Goal: Subscribe to service/newsletter

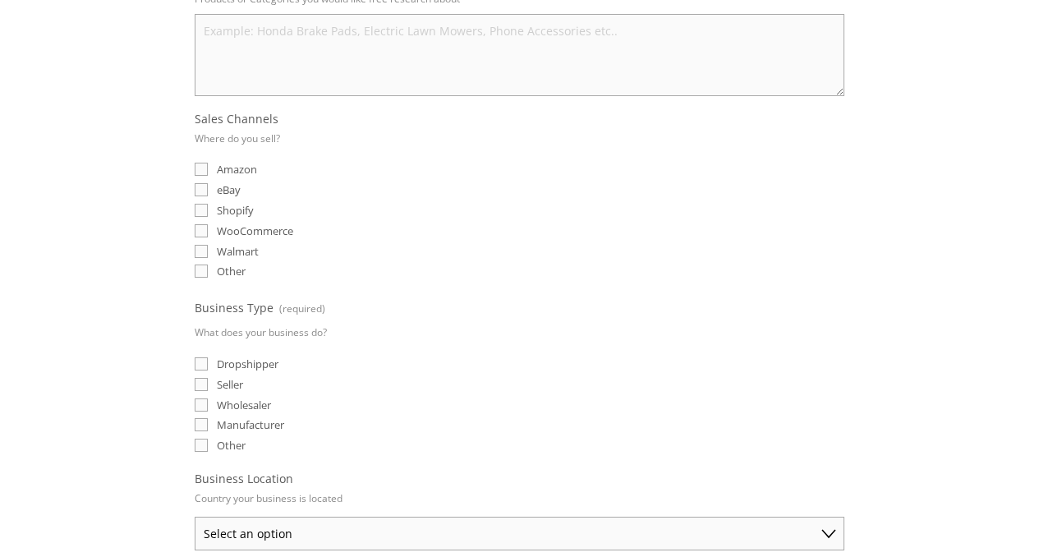
scroll to position [685, 0]
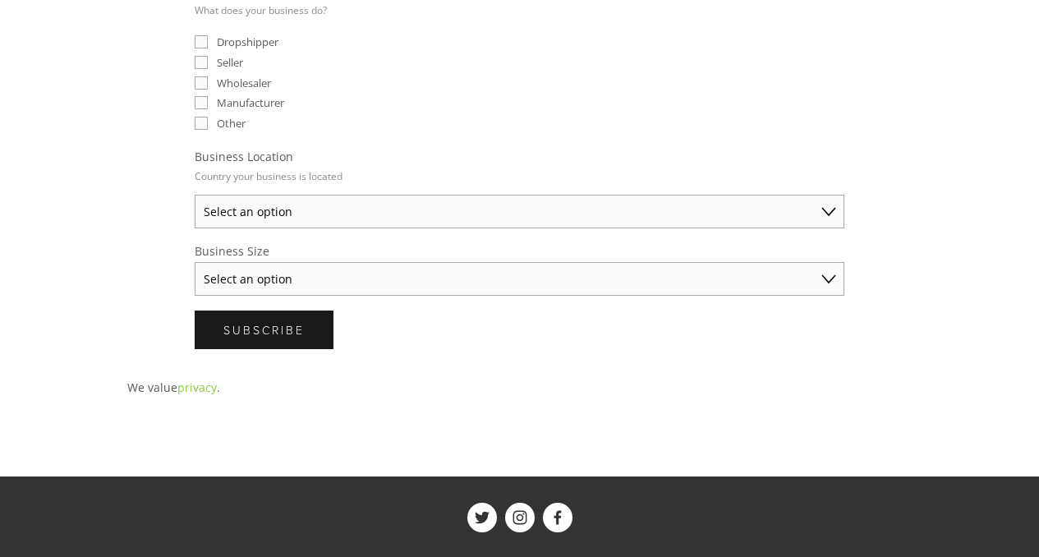
click at [449, 206] on select "Select an option [GEOGRAPHIC_DATA] [GEOGRAPHIC_DATA] [GEOGRAPHIC_DATA] [GEOGRAP…" at bounding box center [520, 212] width 650 height 34
select select "Other"
click at [195, 195] on select "Select an option [GEOGRAPHIC_DATA] [GEOGRAPHIC_DATA] [GEOGRAPHIC_DATA] [GEOGRAP…" at bounding box center [520, 212] width 650 height 34
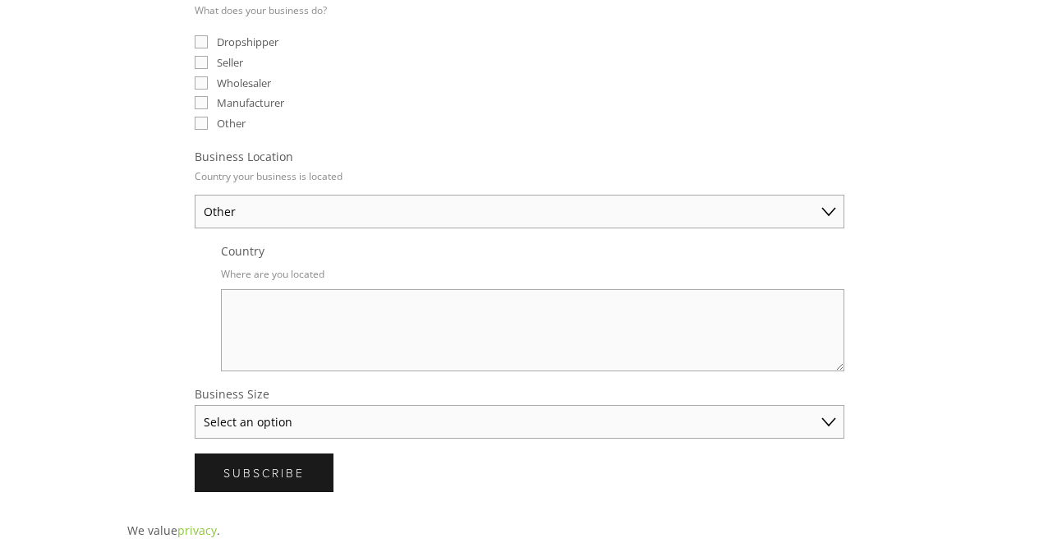
click at [316, 412] on select "Select an option Solo Merchant (under $50K annual sales) Small Business ($50K -…" at bounding box center [520, 422] width 650 height 34
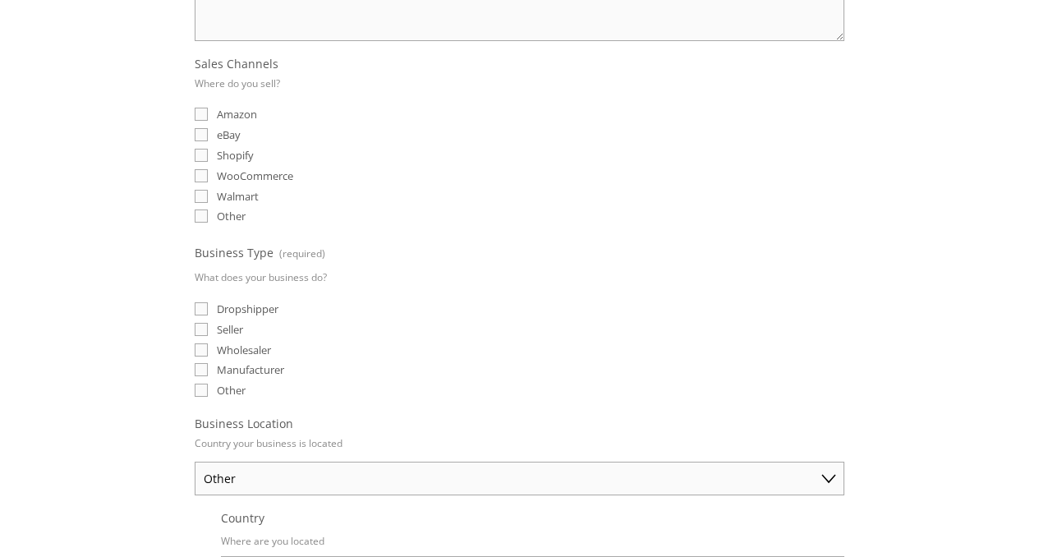
scroll to position [145, 0]
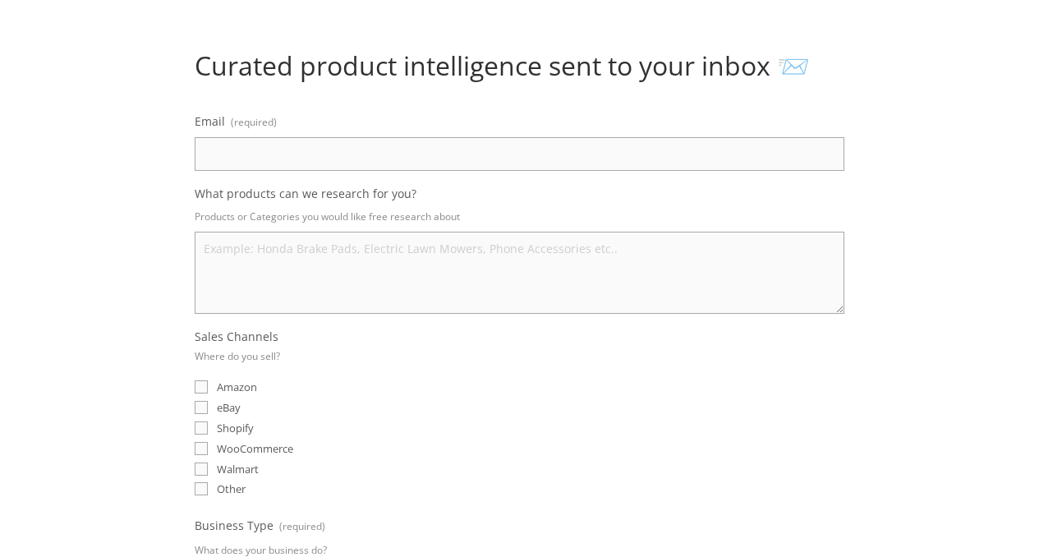
click at [203, 409] on input "eBay" at bounding box center [201, 407] width 13 height 13
checkbox input "true"
click at [309, 150] on input "Email (required)" at bounding box center [520, 154] width 650 height 34
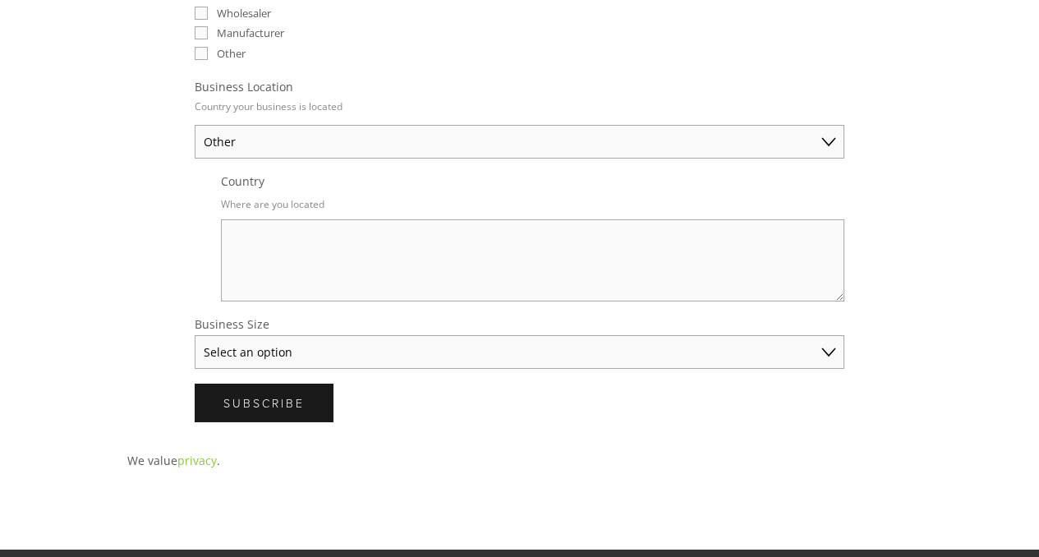
scroll to position [791, 0]
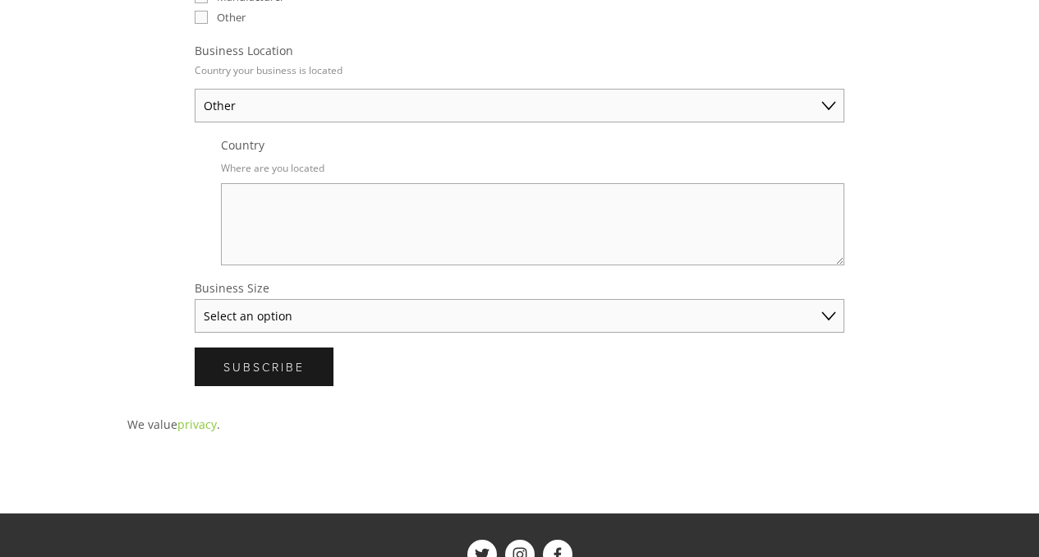
type input "jorgeenrique.noceti@gmail.com"
click at [307, 176] on p "Where are you located" at bounding box center [533, 168] width 624 height 24
click at [304, 197] on textarea "Country" at bounding box center [533, 224] width 624 height 82
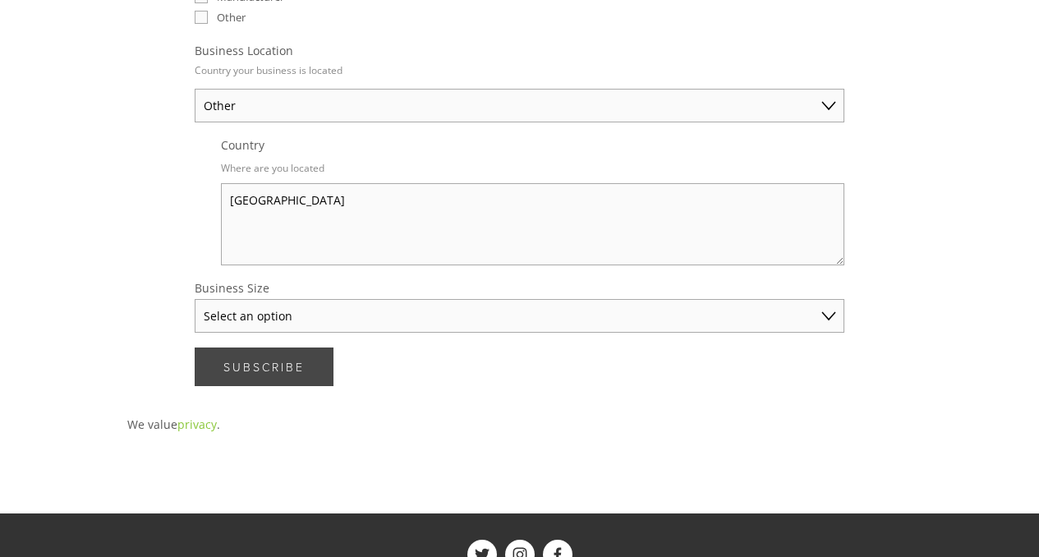
type textarea "italy"
click at [228, 359] on span "Subscribe" at bounding box center [263, 367] width 81 height 16
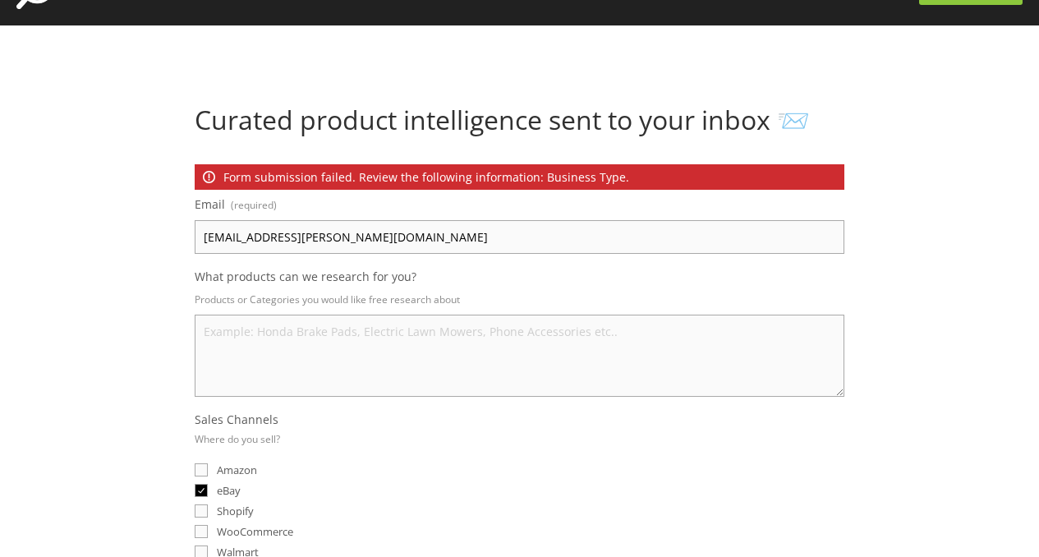
scroll to position [99, 0]
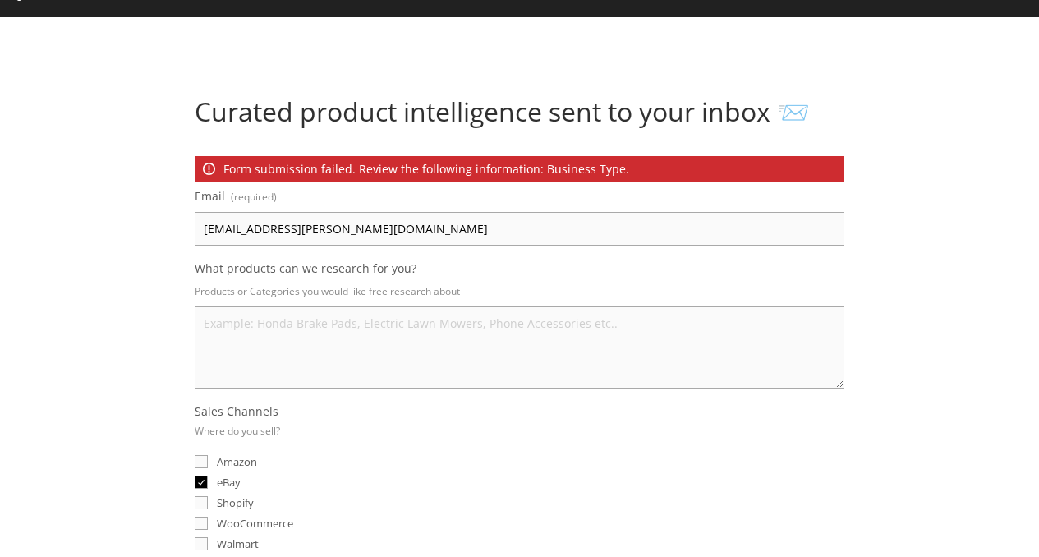
click at [221, 315] on textarea "What products can we research for you?" at bounding box center [520, 347] width 650 height 82
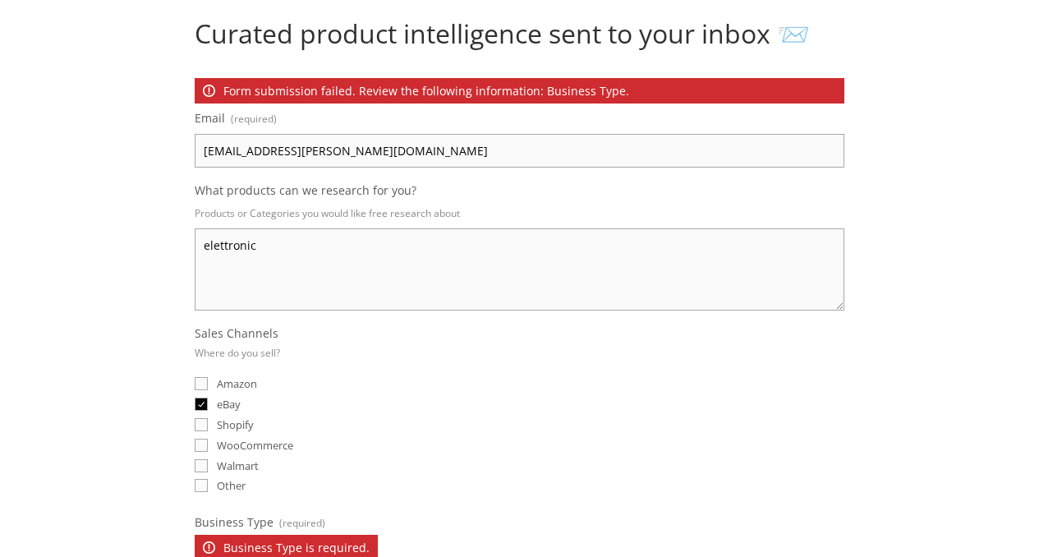
scroll to position [839, 0]
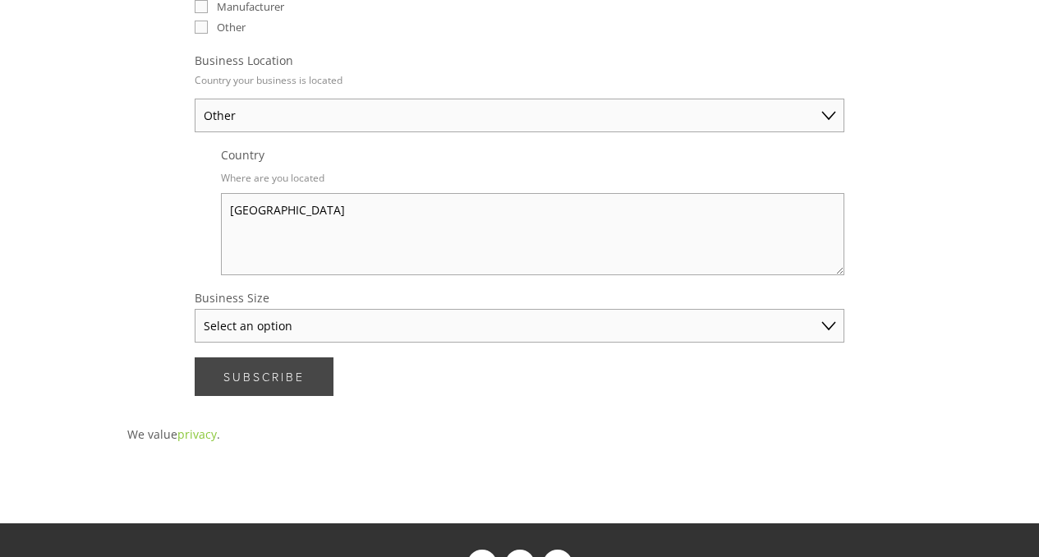
type textarea "elettronic"
click at [281, 369] on span "Subscribe" at bounding box center [263, 377] width 81 height 16
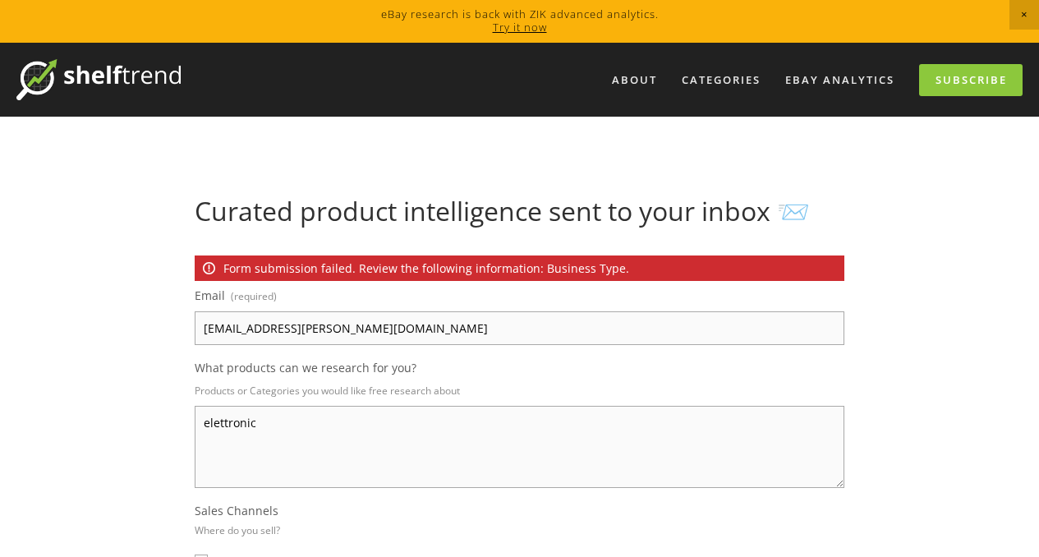
click at [198, 266] on p "Form submission failed. Review the following information: Business Type." at bounding box center [520, 267] width 650 height 25
click at [210, 267] on icon at bounding box center [209, 268] width 12 height 12
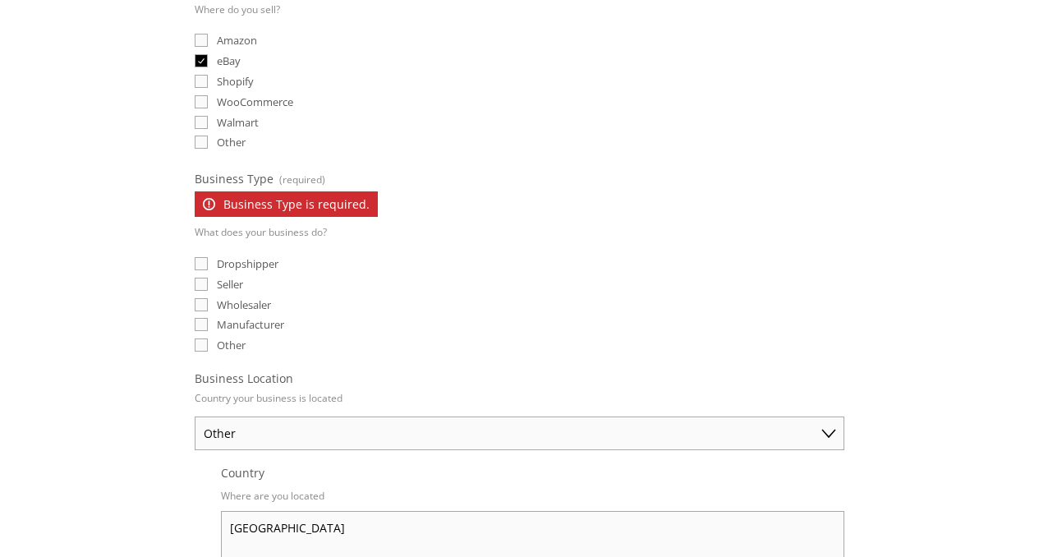
scroll to position [525, 0]
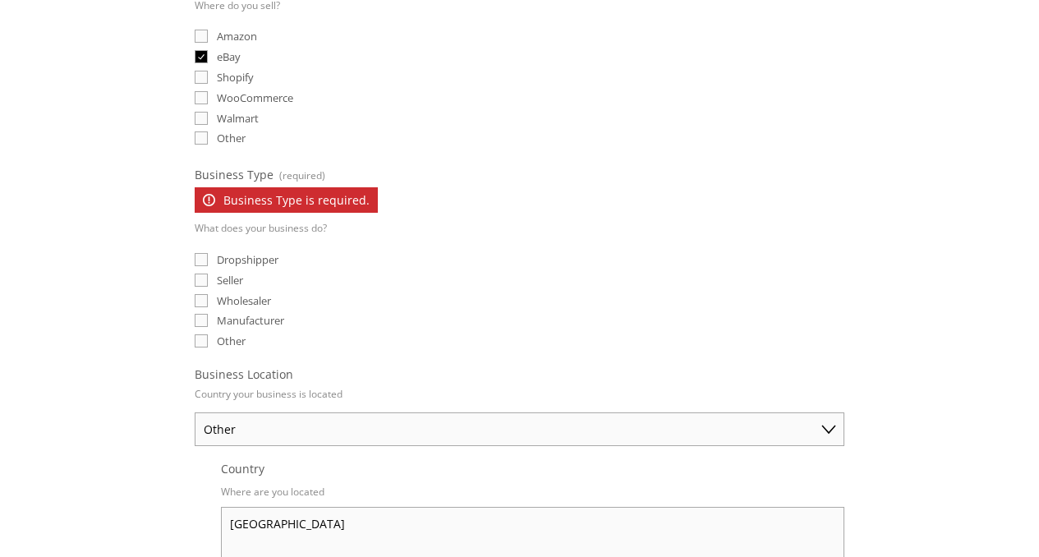
click at [202, 255] on input "Dropshipper" at bounding box center [201, 259] width 13 height 13
checkbox input "true"
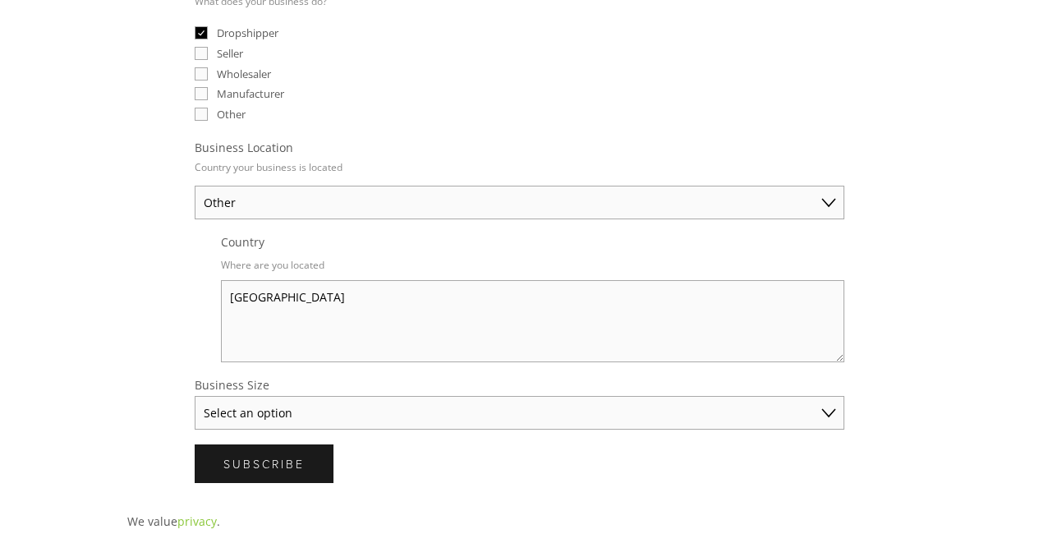
scroll to position [753, 0]
click at [308, 414] on select "Select an option Solo Merchant (under $50K annual sales) Small Business ($50K -…" at bounding box center [520, 411] width 650 height 34
select select "Solo Merchant (under $50K annual sales)"
click at [195, 394] on select "Select an option Solo Merchant (under $50K annual sales) Small Business ($50K -…" at bounding box center [520, 411] width 650 height 34
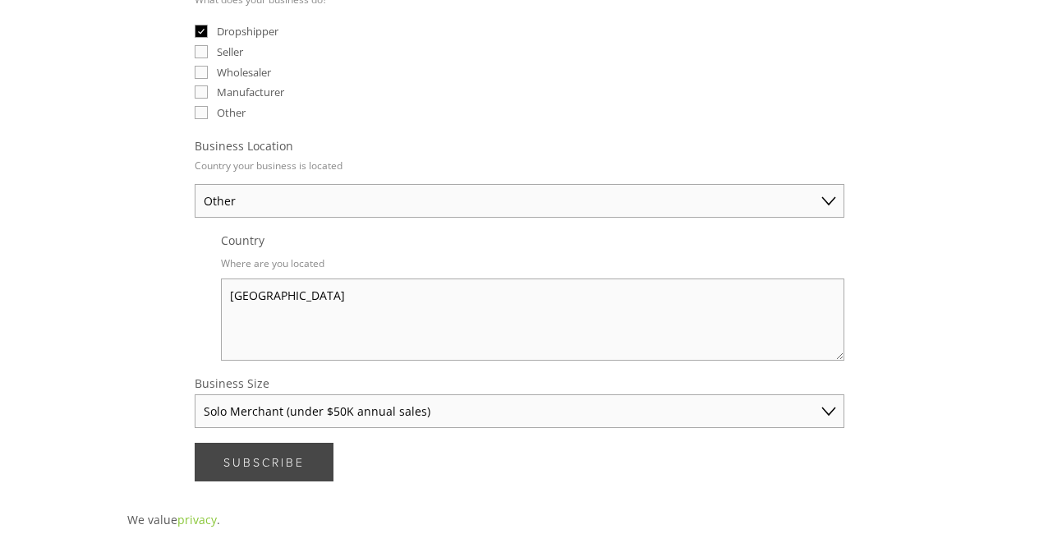
click at [282, 448] on button "Subscribe Subscribe" at bounding box center [264, 462] width 139 height 39
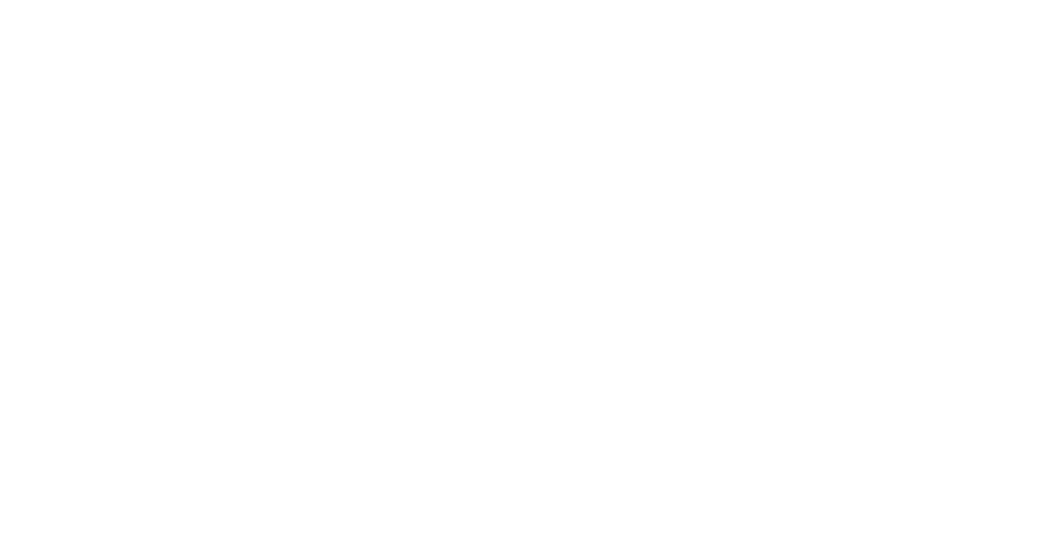
scroll to position [0, 0]
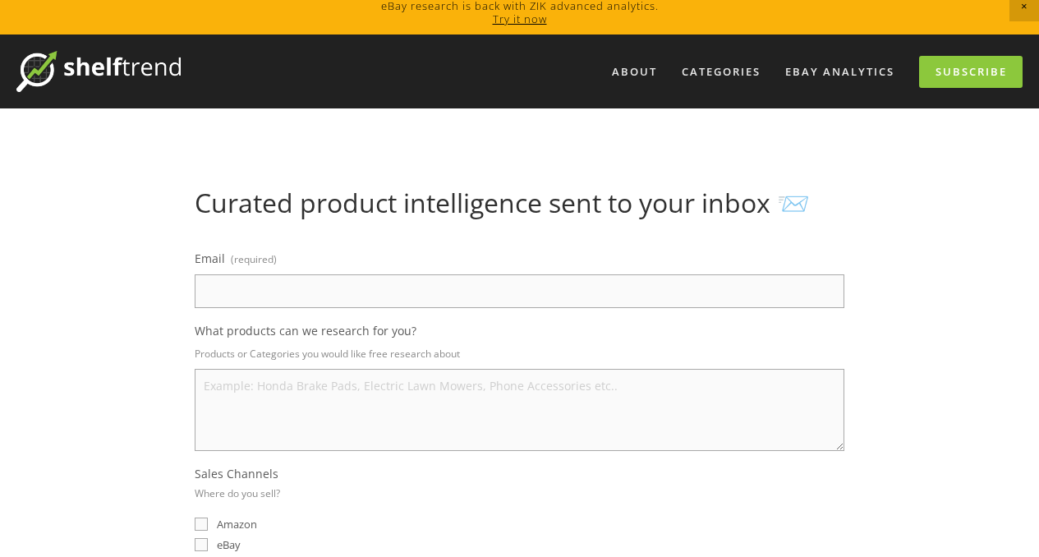
scroll to position [10, 0]
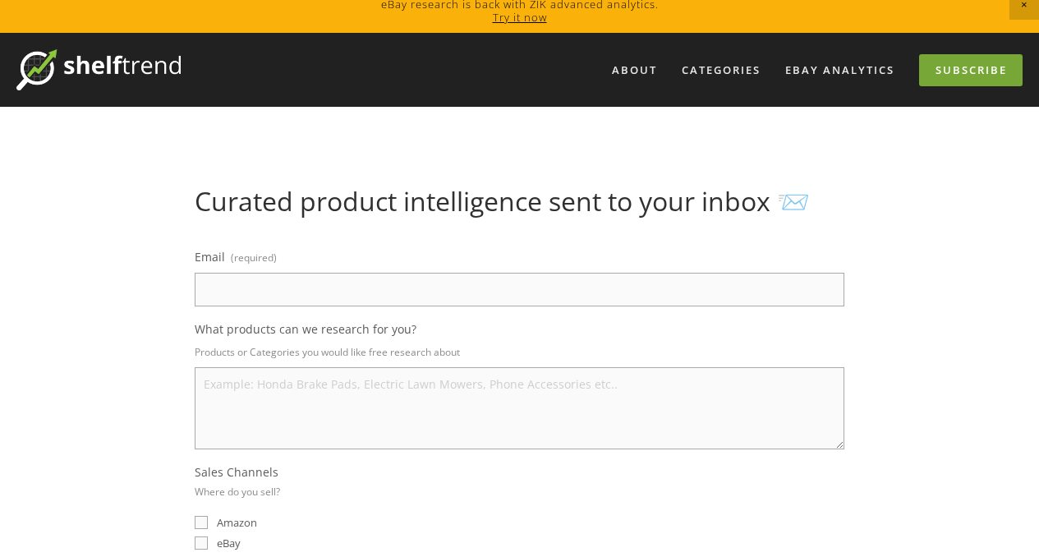
click at [933, 72] on link "Subscribe" at bounding box center [971, 70] width 104 height 32
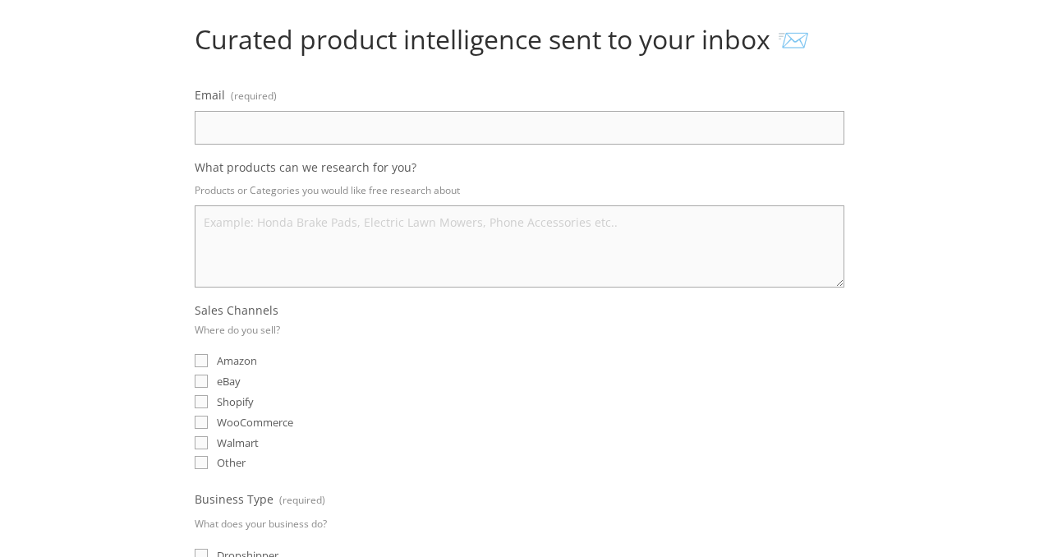
scroll to position [163, 0]
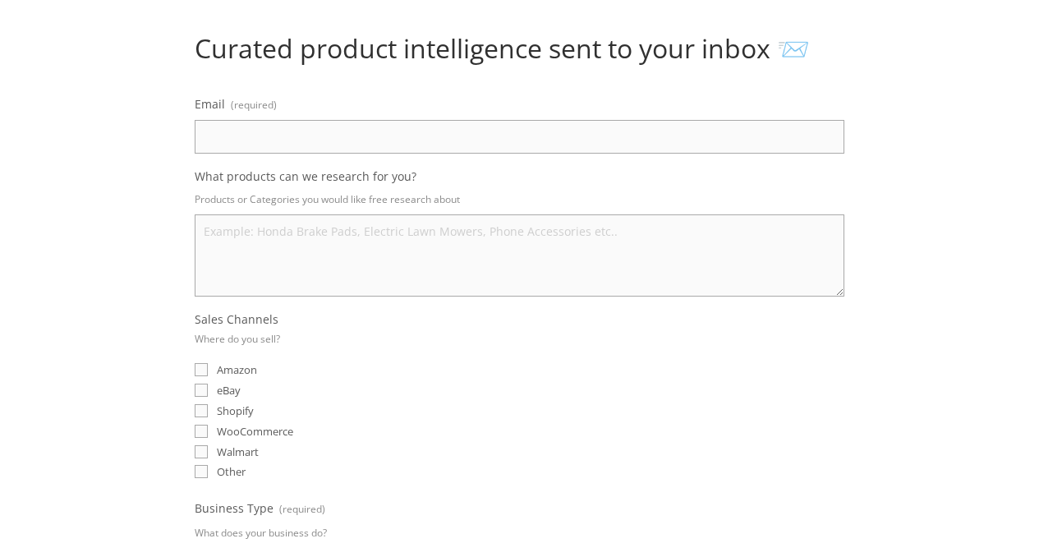
click at [286, 136] on input "Email (required)" at bounding box center [520, 137] width 650 height 34
type input "[EMAIL_ADDRESS][PERSON_NAME][DOMAIN_NAME]"
click at [260, 215] on textarea "What products can we research for you?" at bounding box center [520, 255] width 650 height 82
type textarea "elettronic"
click at [196, 392] on input "eBay" at bounding box center [201, 390] width 13 height 13
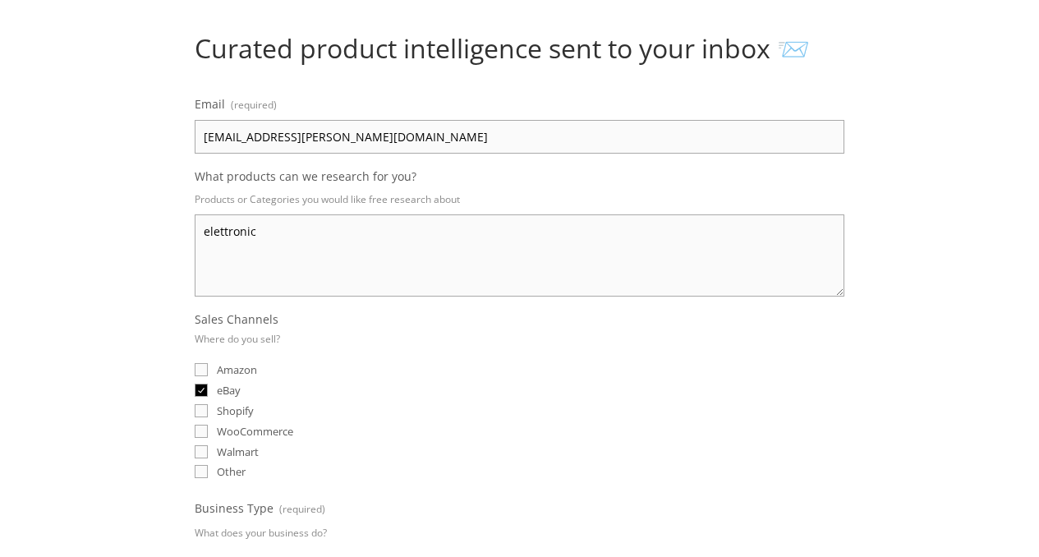
checkbox input "true"
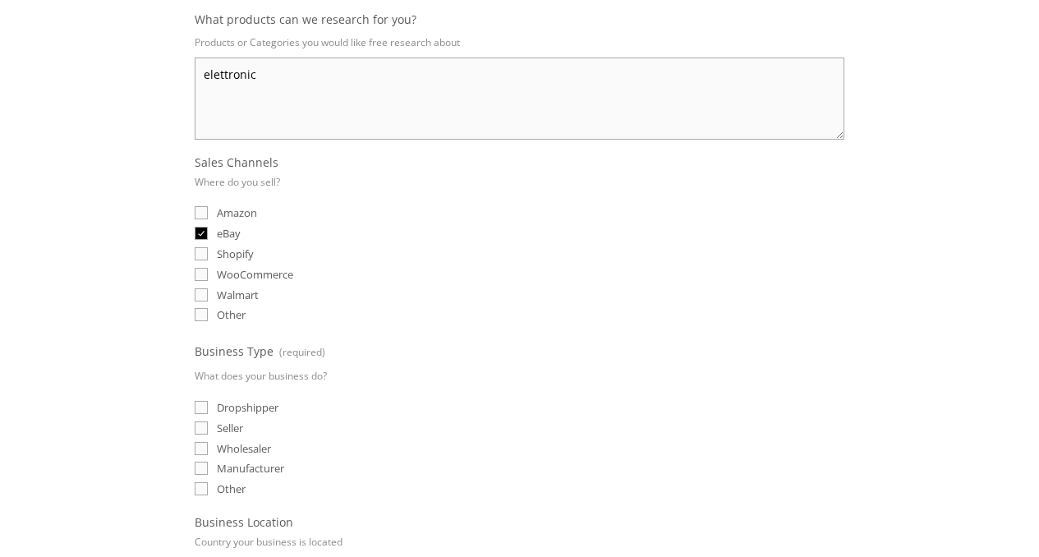
click at [199, 403] on input "Dropshipper" at bounding box center [201, 407] width 13 height 13
checkbox input "true"
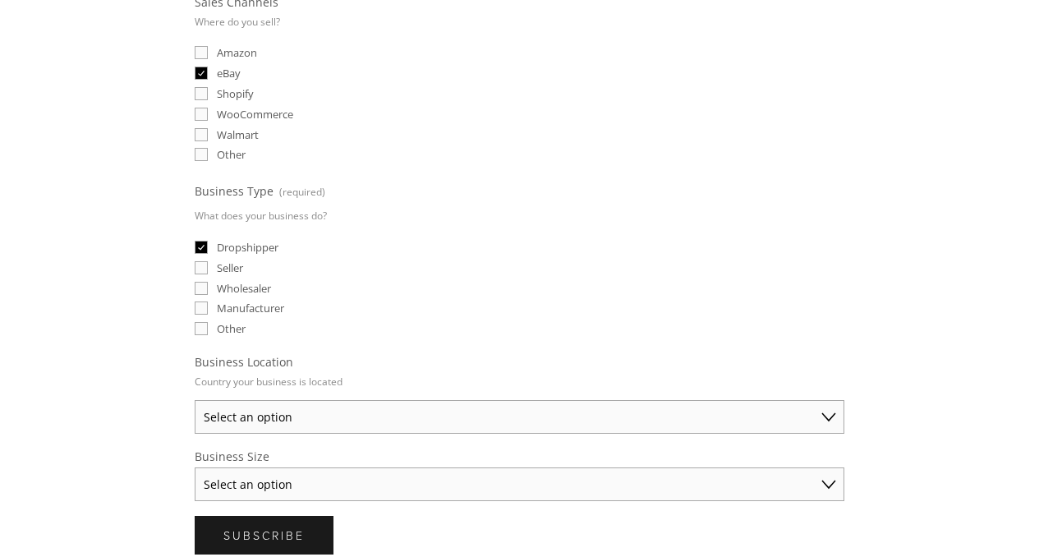
scroll to position [491, 0]
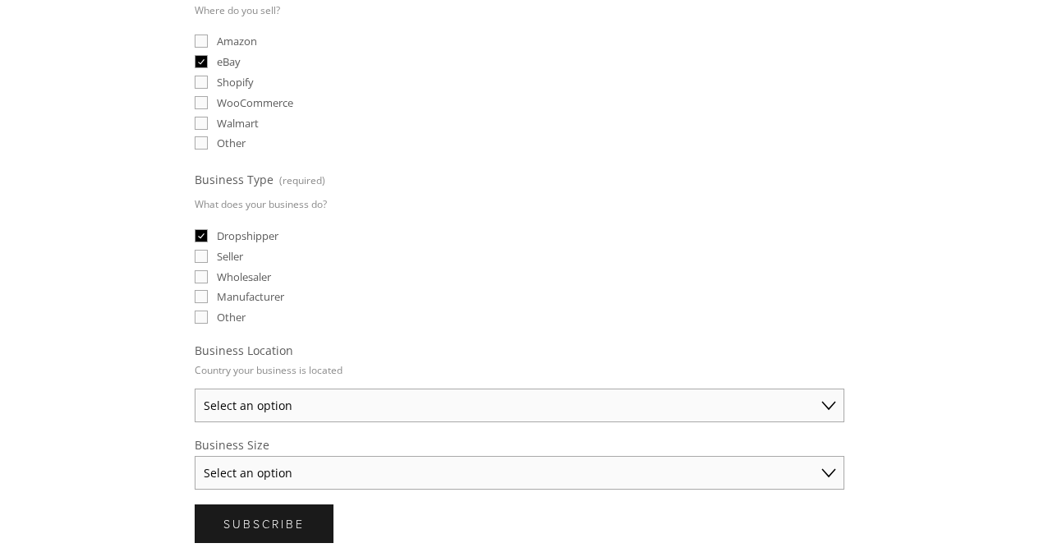
click at [234, 404] on html "eBay research is back with ZIK advanced analytics. Try it now About Categories …" at bounding box center [519, 229] width 1039 height 1440
click at [234, 404] on select "Select an option Australia United States United Kingdom China Japan Germany Can…" at bounding box center [520, 406] width 650 height 34
select select "Other"
click at [195, 389] on select "Select an option Australia United States United Kingdom China Japan Germany Can…" at bounding box center [520, 406] width 650 height 34
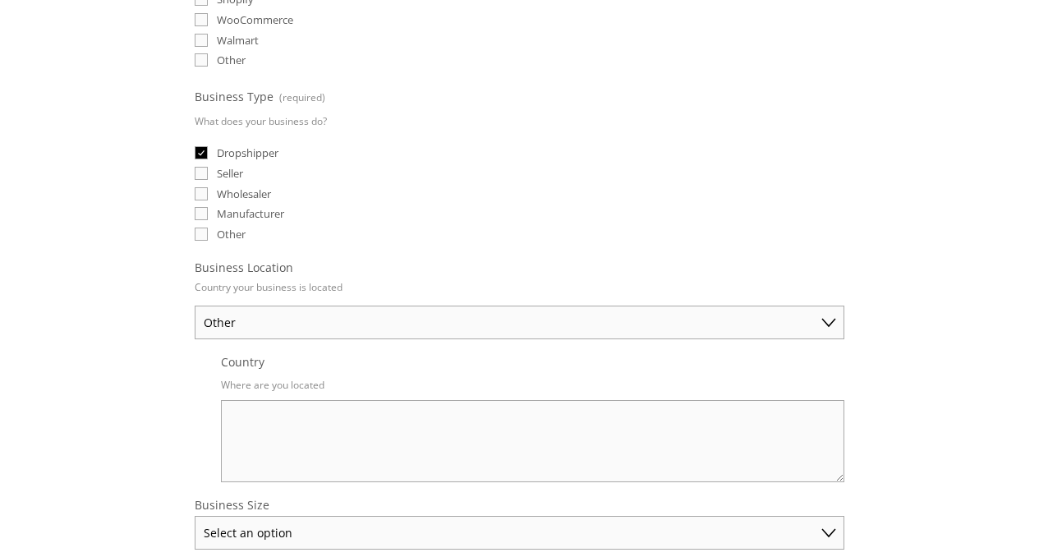
scroll to position [773, 0]
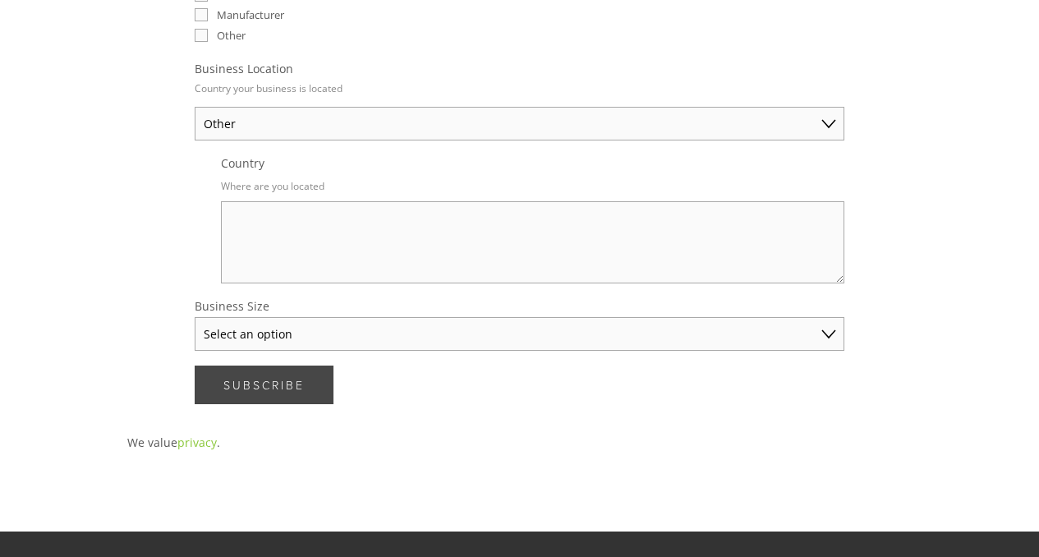
click at [255, 383] on span "Subscribe" at bounding box center [263, 385] width 81 height 16
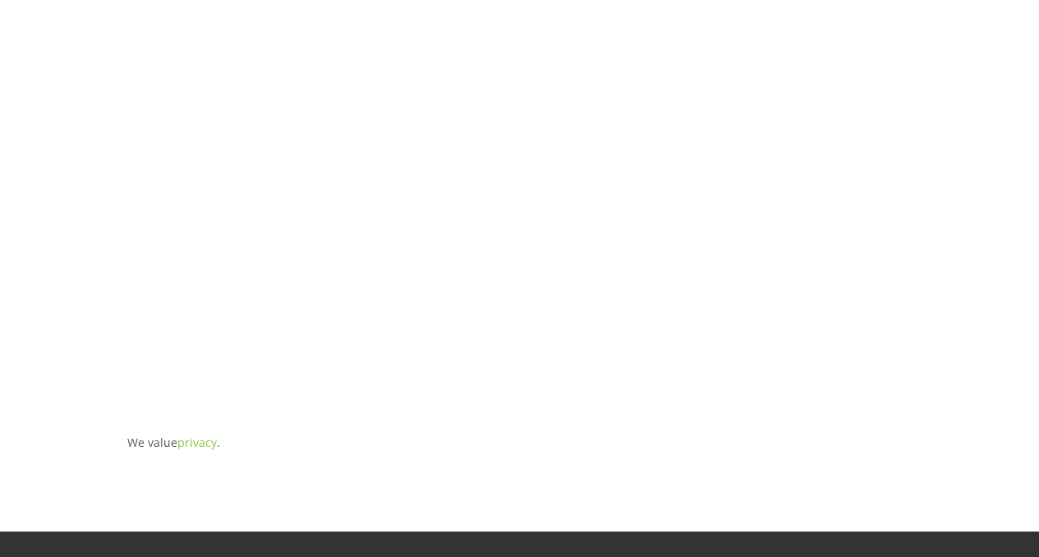
scroll to position [31, 0]
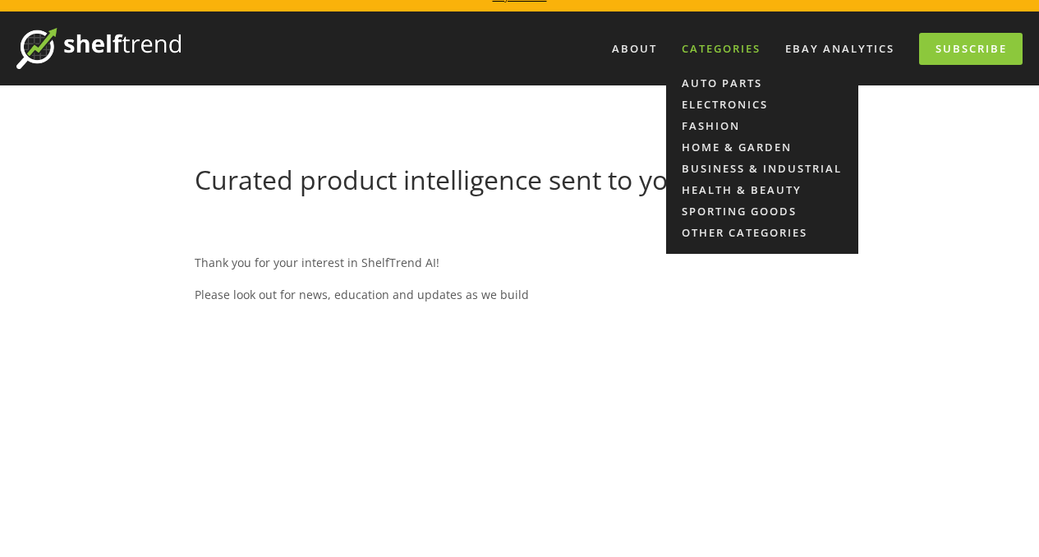
click at [688, 48] on div "Categories" at bounding box center [721, 48] width 100 height 27
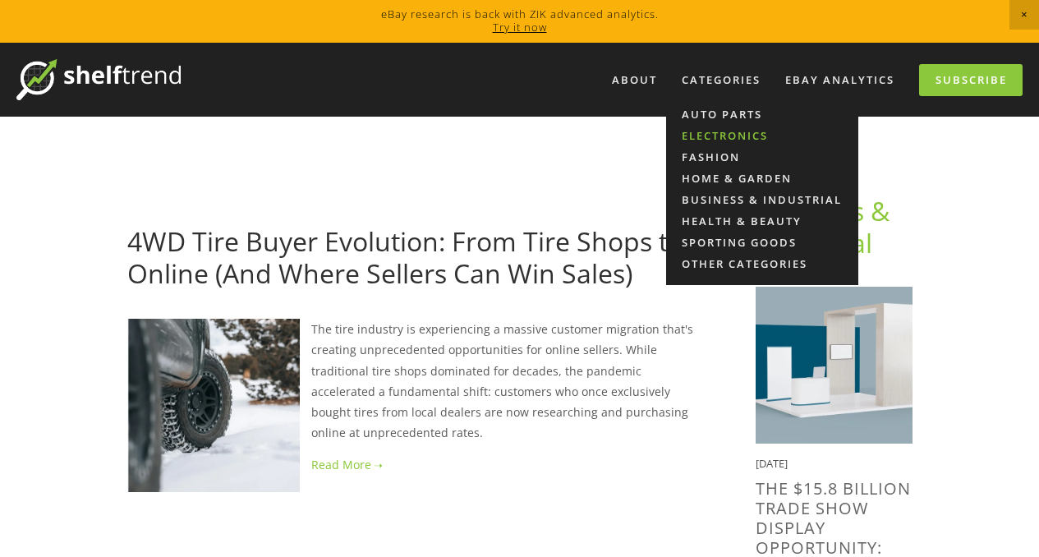
click at [711, 130] on link "Electronics" at bounding box center [762, 135] width 192 height 21
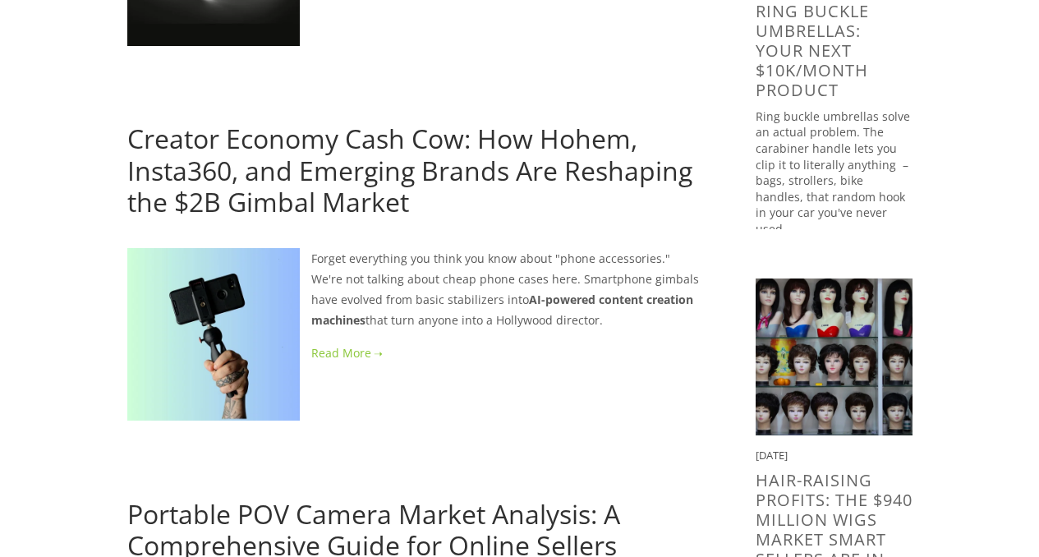
scroll to position [114, 0]
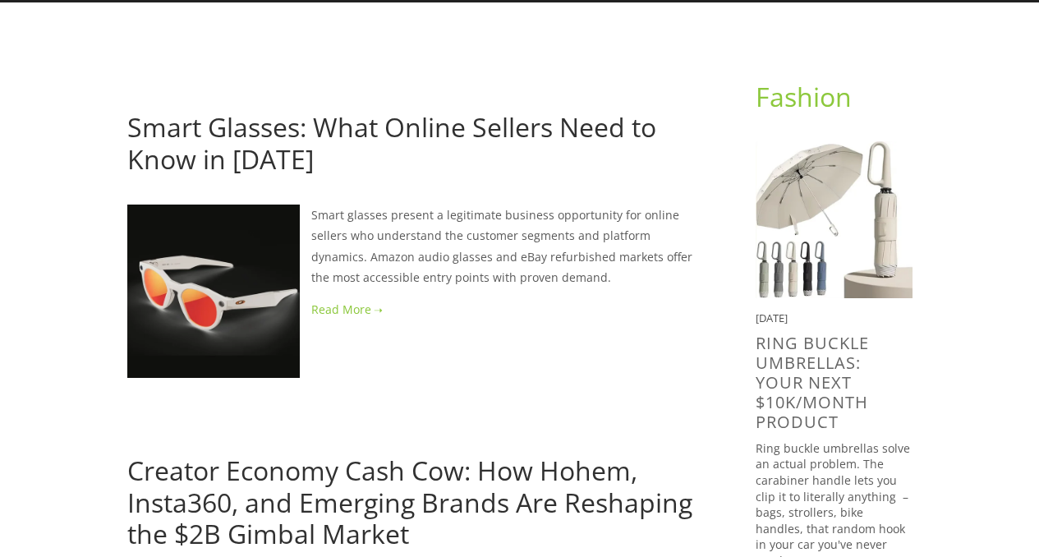
click at [798, 287] on img at bounding box center [834, 219] width 157 height 157
click at [855, 189] on img at bounding box center [834, 219] width 157 height 157
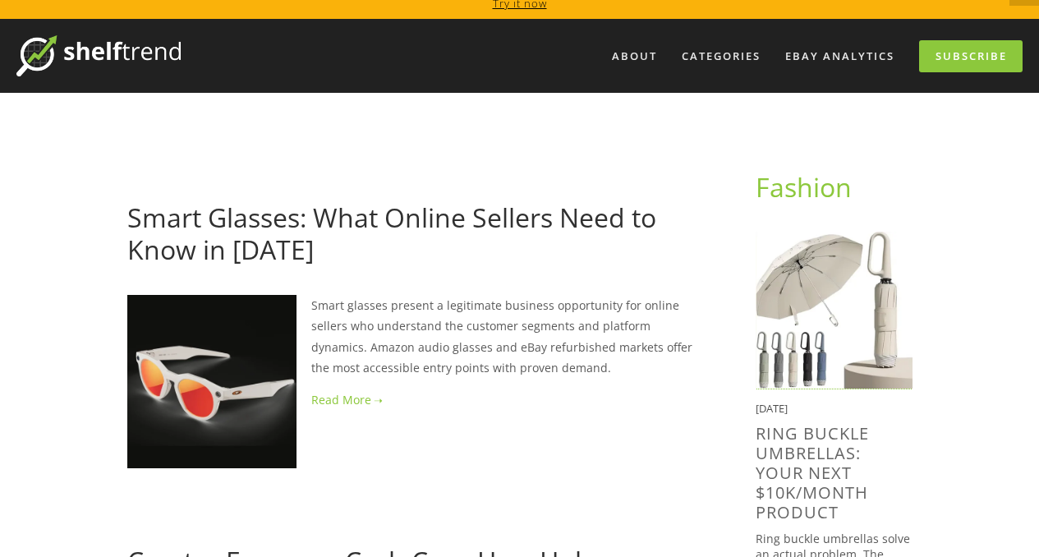
scroll to position [23, 0]
